Goal: Understand process/instructions: Learn how to perform a task or action

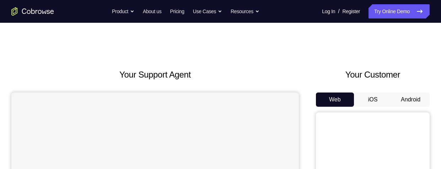
click at [411, 101] on button "Android" at bounding box center [411, 99] width 38 height 14
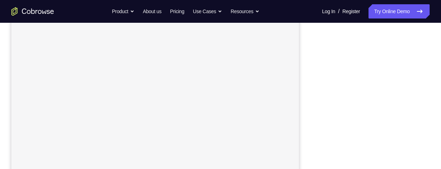
scroll to position [115, 0]
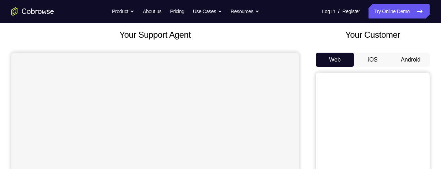
scroll to position [30, 0]
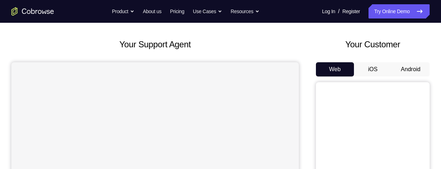
click at [412, 66] on button "Android" at bounding box center [411, 69] width 38 height 14
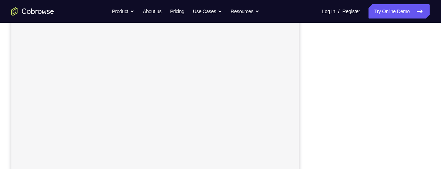
scroll to position [96, 0]
